Goal: Information Seeking & Learning: Learn about a topic

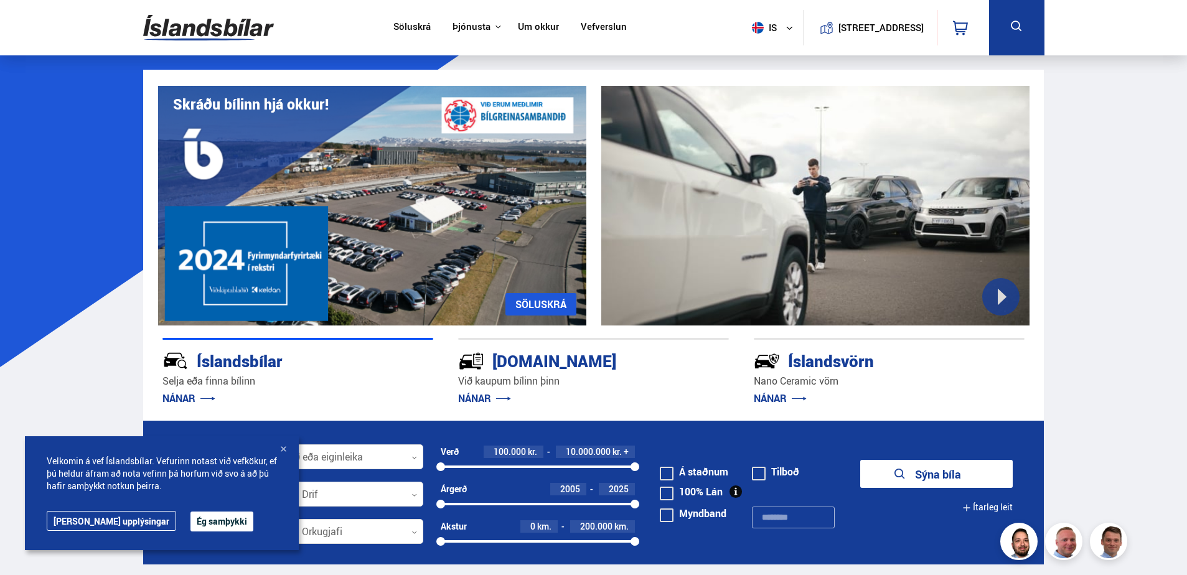
drag, startPoint x: 0, startPoint y: 0, endPoint x: 533, endPoint y: 22, distance: 533.5
click at [533, 22] on link "Um okkur" at bounding box center [538, 27] width 41 height 13
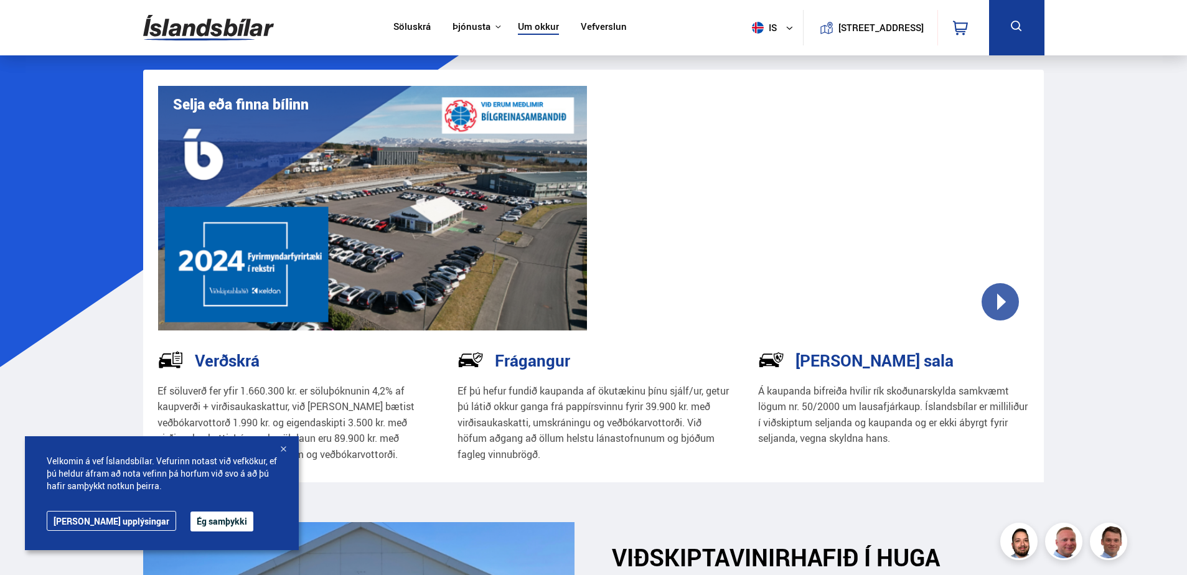
click at [284, 446] on div at bounding box center [283, 450] width 12 height 12
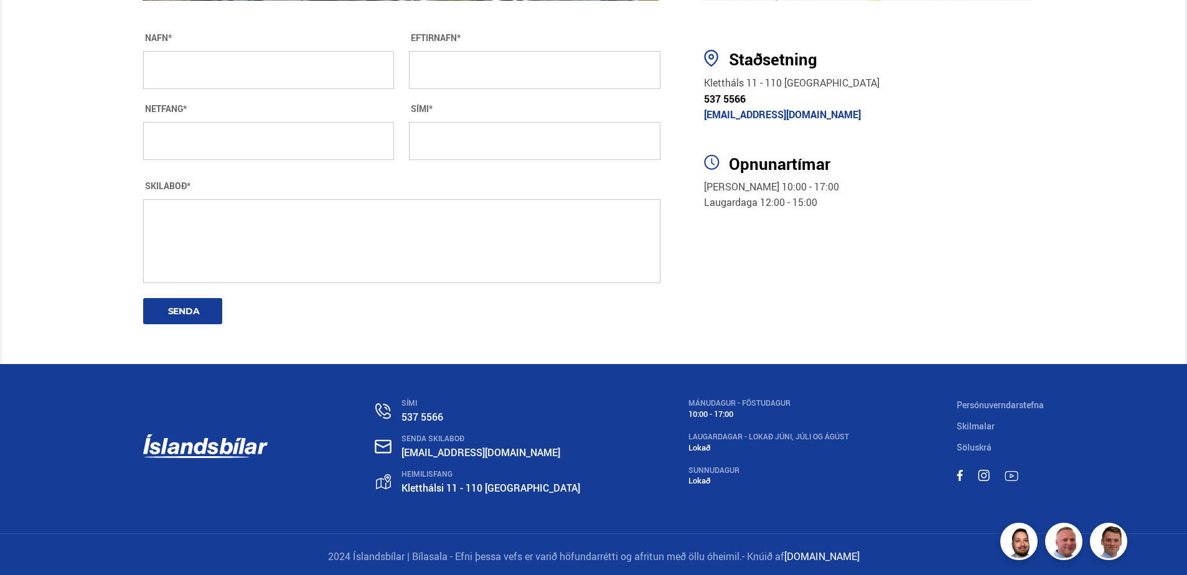
scroll to position [2267, 0]
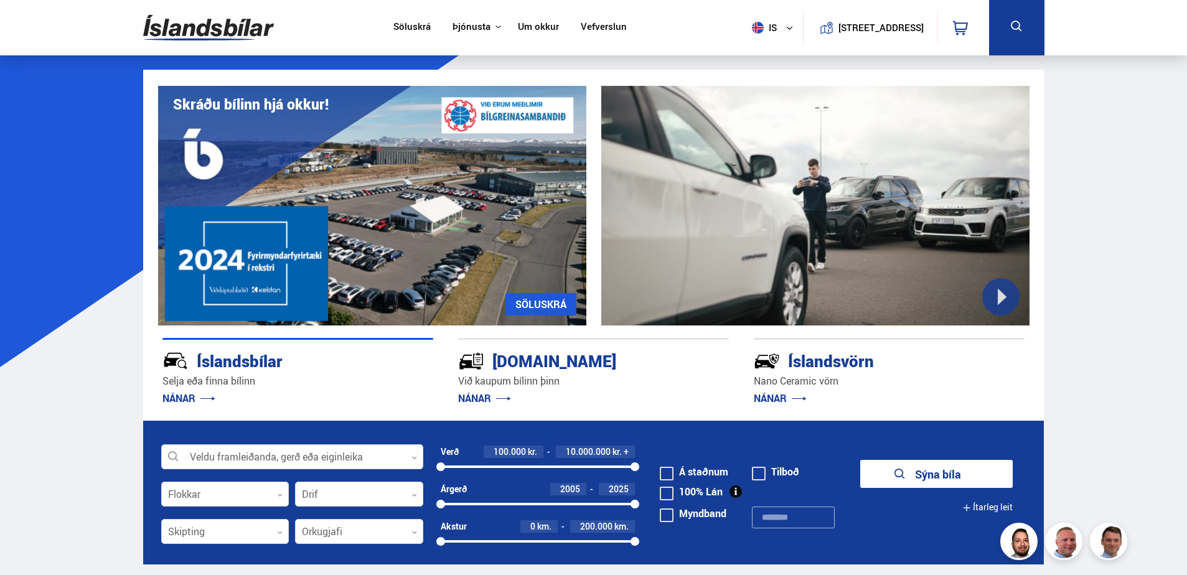
drag, startPoint x: 676, startPoint y: 202, endPoint x: 669, endPoint y: 189, distance: 15.3
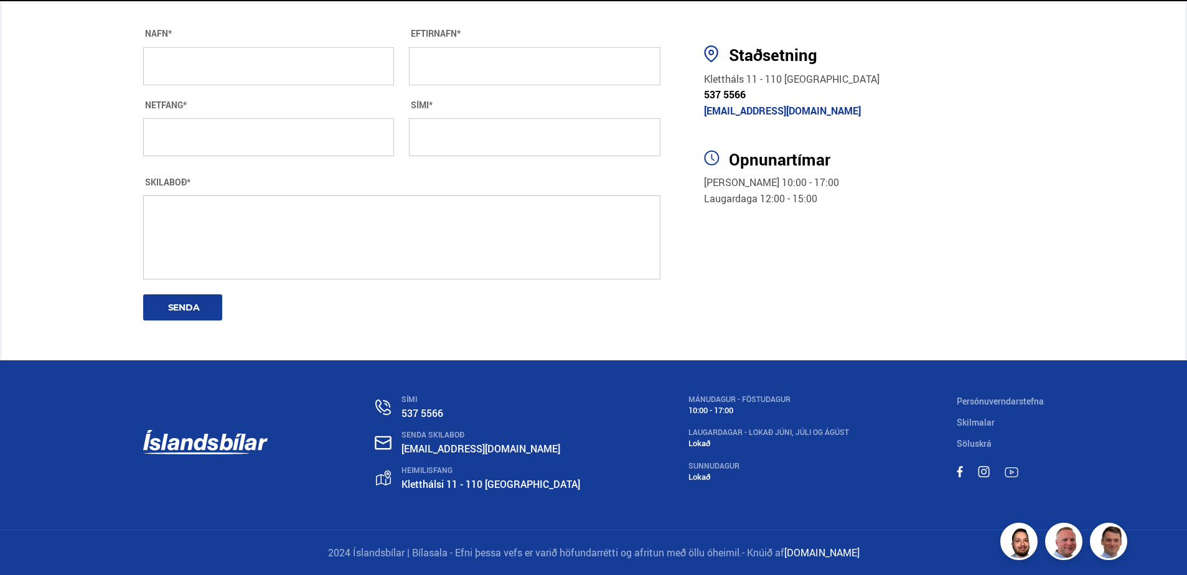
scroll to position [2267, 0]
